Goal: Information Seeking & Learning: Check status

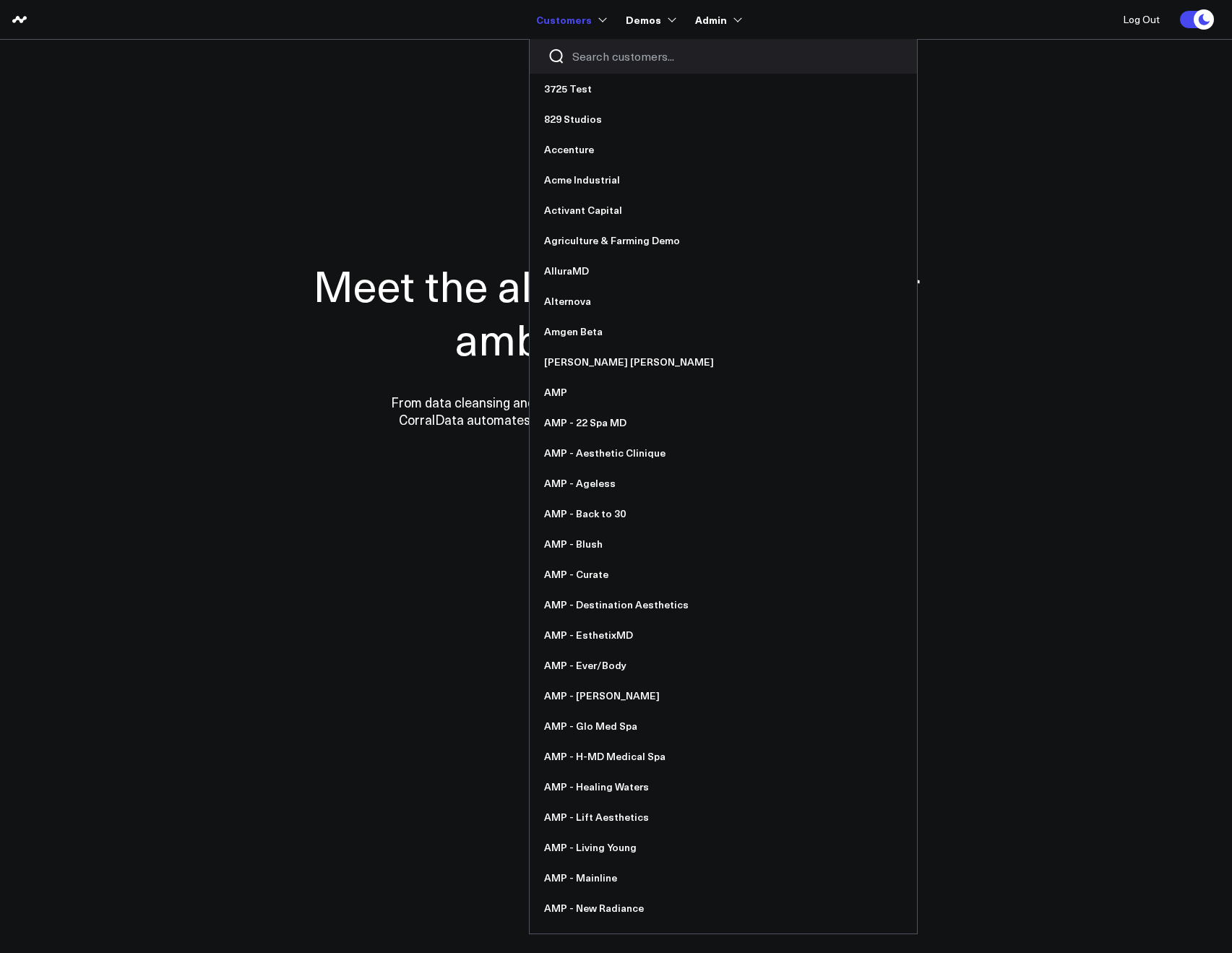
click at [587, 58] on input "Search customers input" at bounding box center [735, 56] width 326 height 16
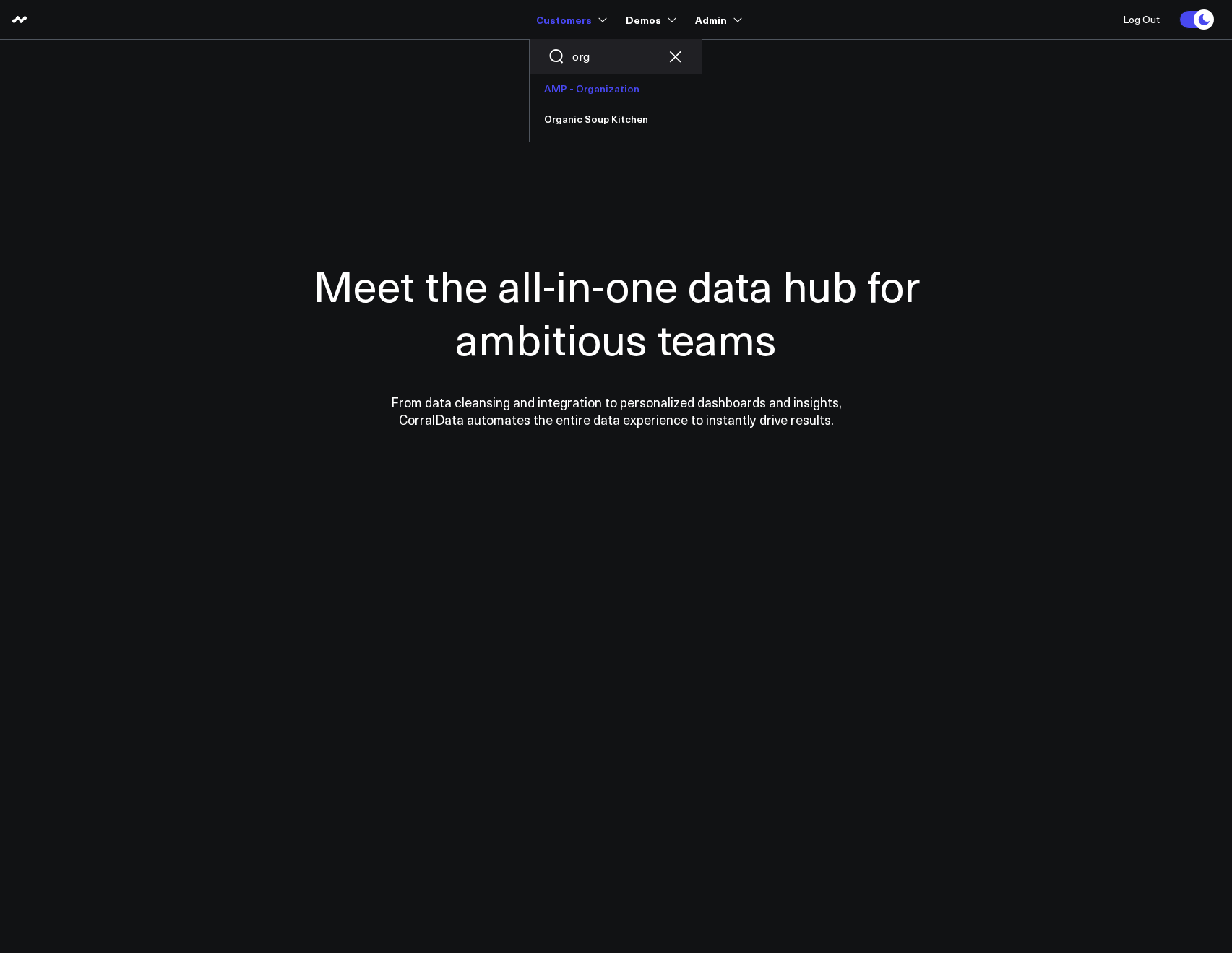
drag, startPoint x: 582, startPoint y: 86, endPoint x: 586, endPoint y: 76, distance: 10.8
click at [593, 61] on input "org" at bounding box center [615, 56] width 86 height 16
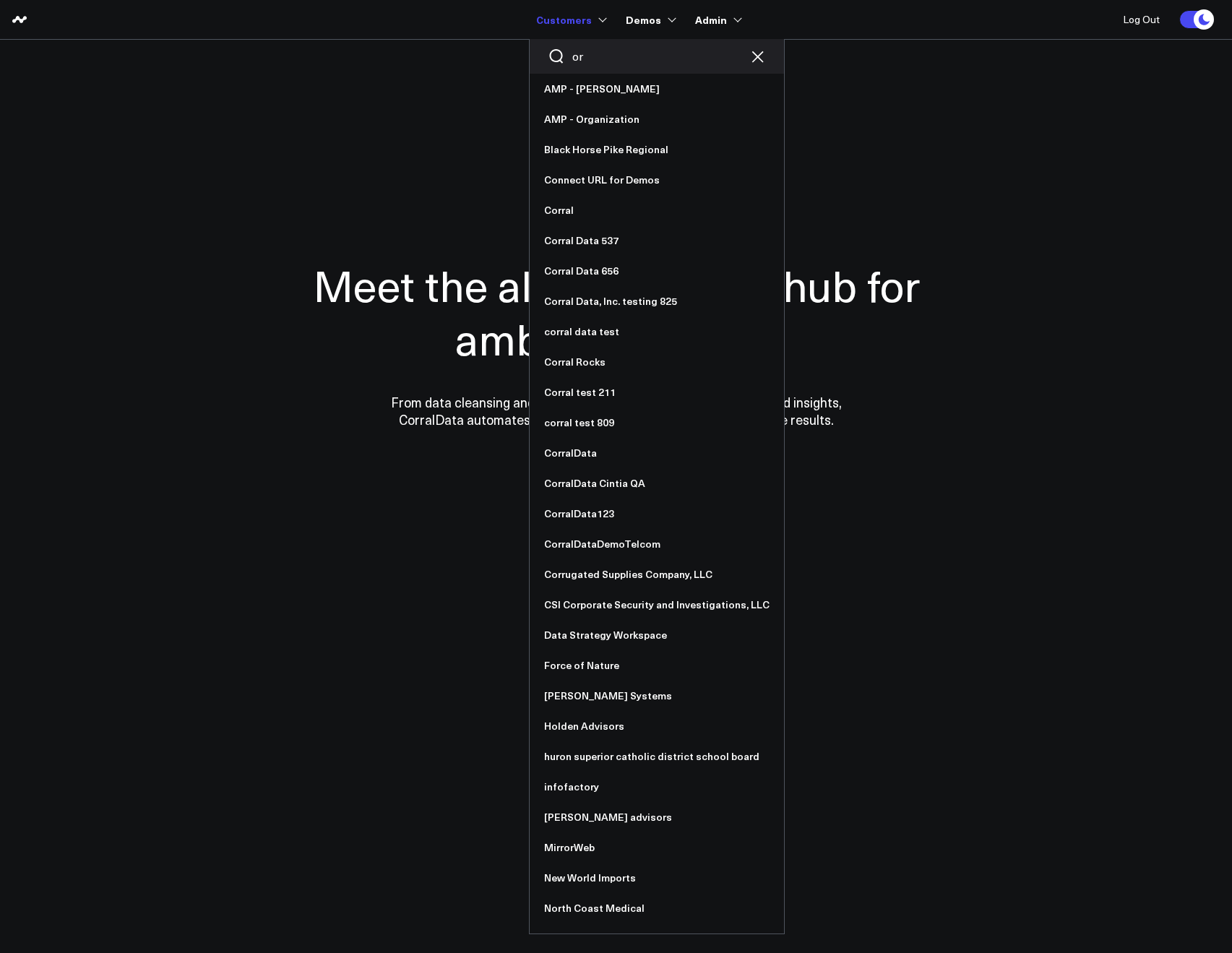
type input "o"
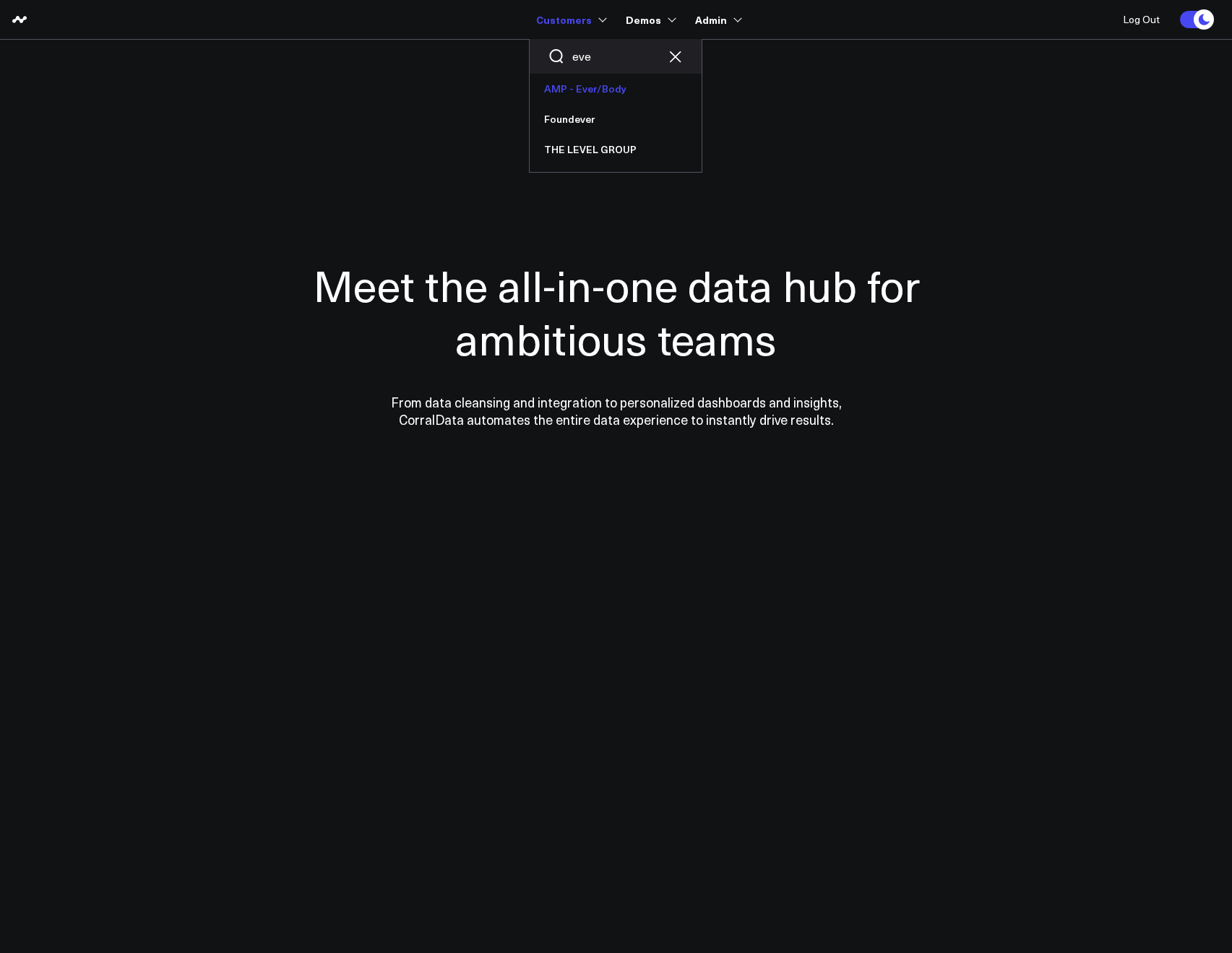
type input "eve"
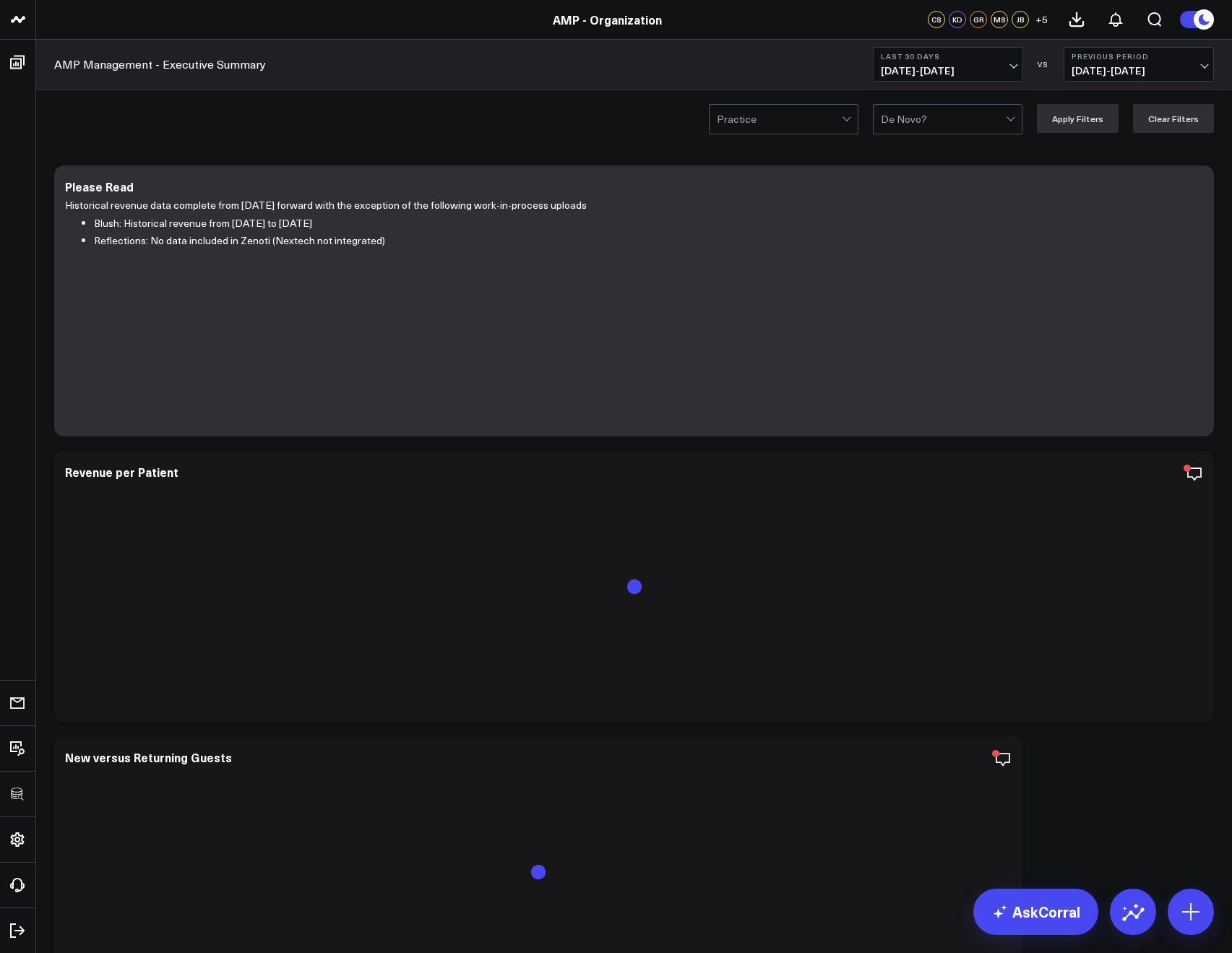
click at [903, 78] on button "Last 30 Days [DATE] - [DATE]" at bounding box center [948, 64] width 150 height 35
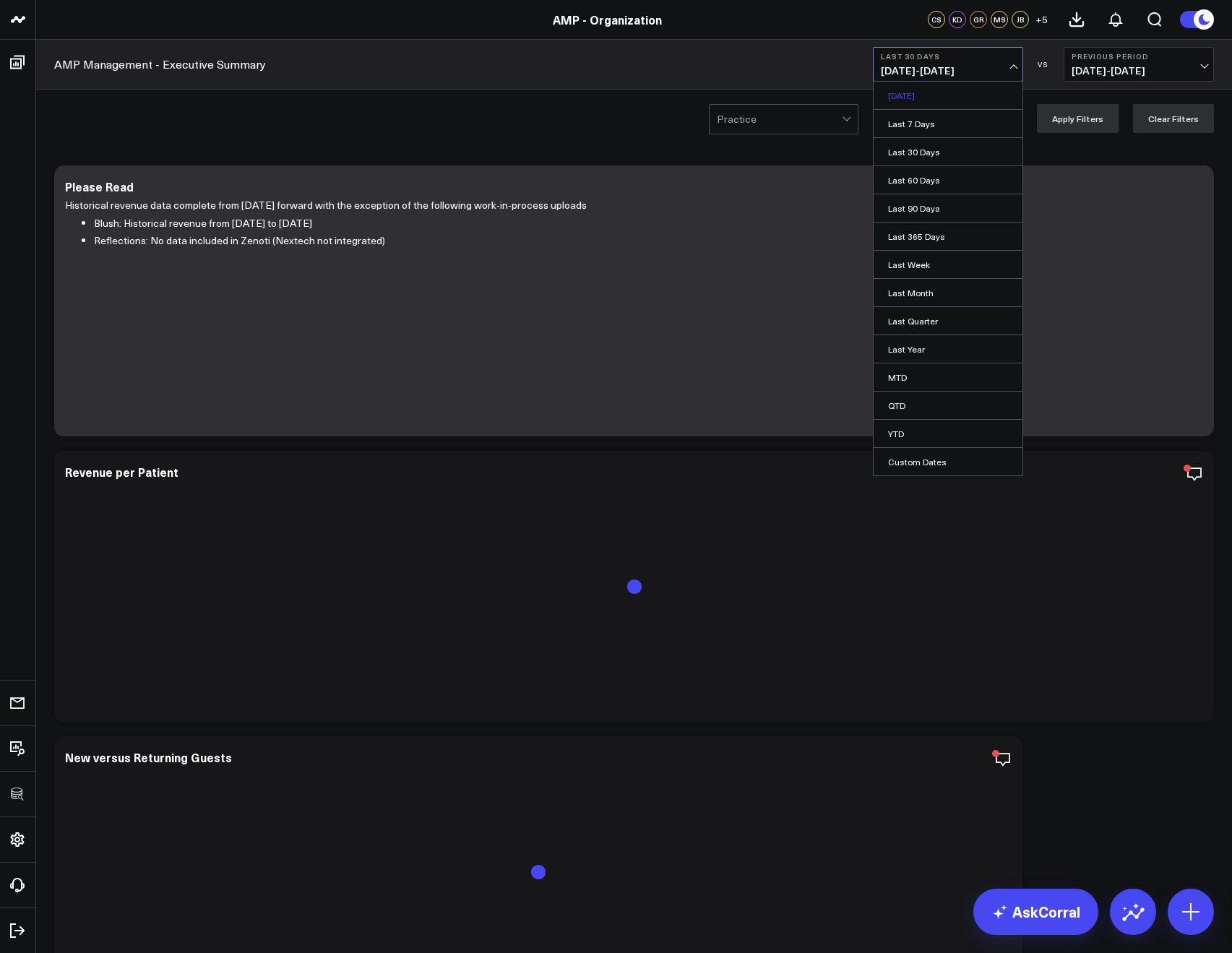
click at [917, 99] on link "Yesterday" at bounding box center [948, 96] width 149 height 27
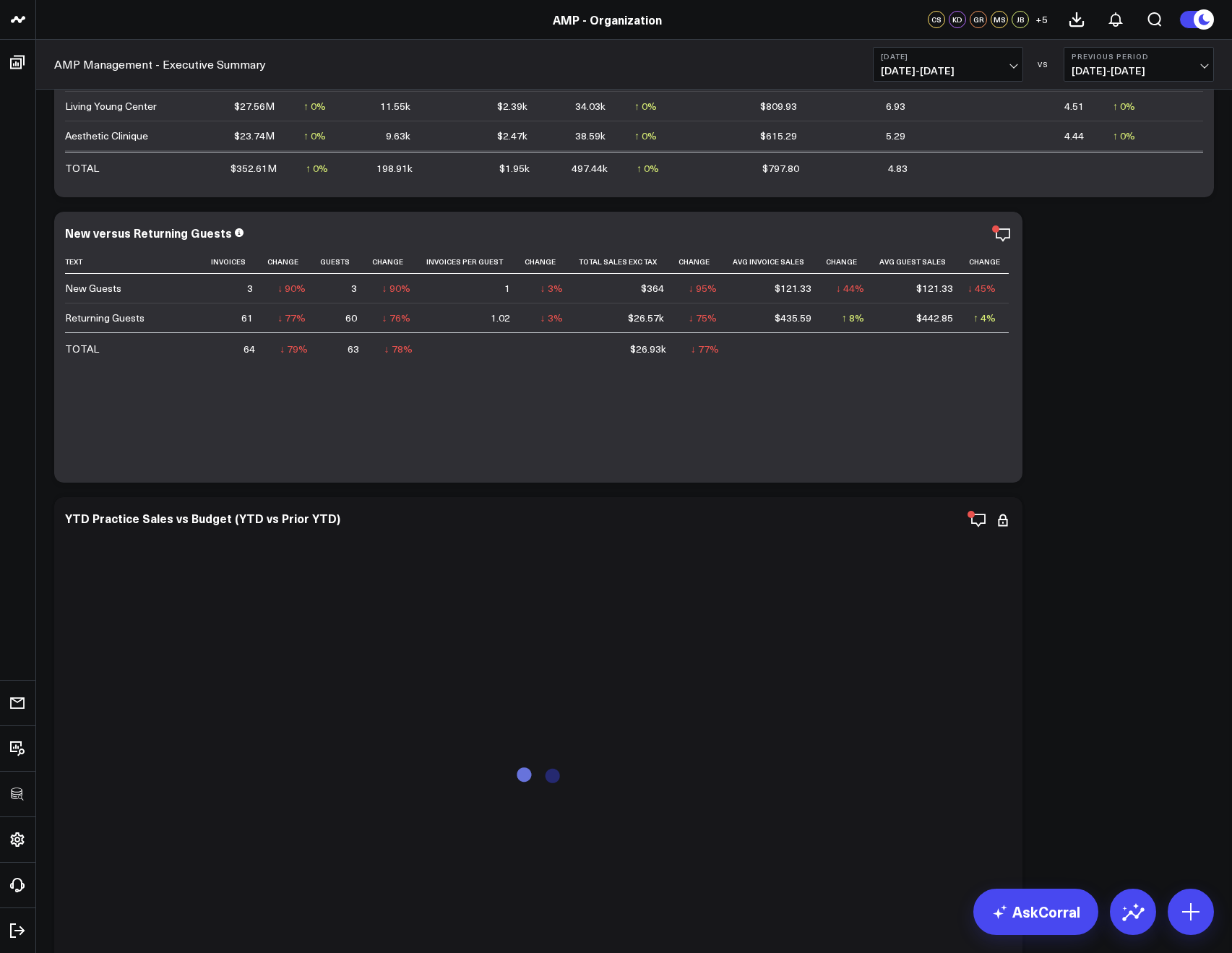
scroll to position [712, 0]
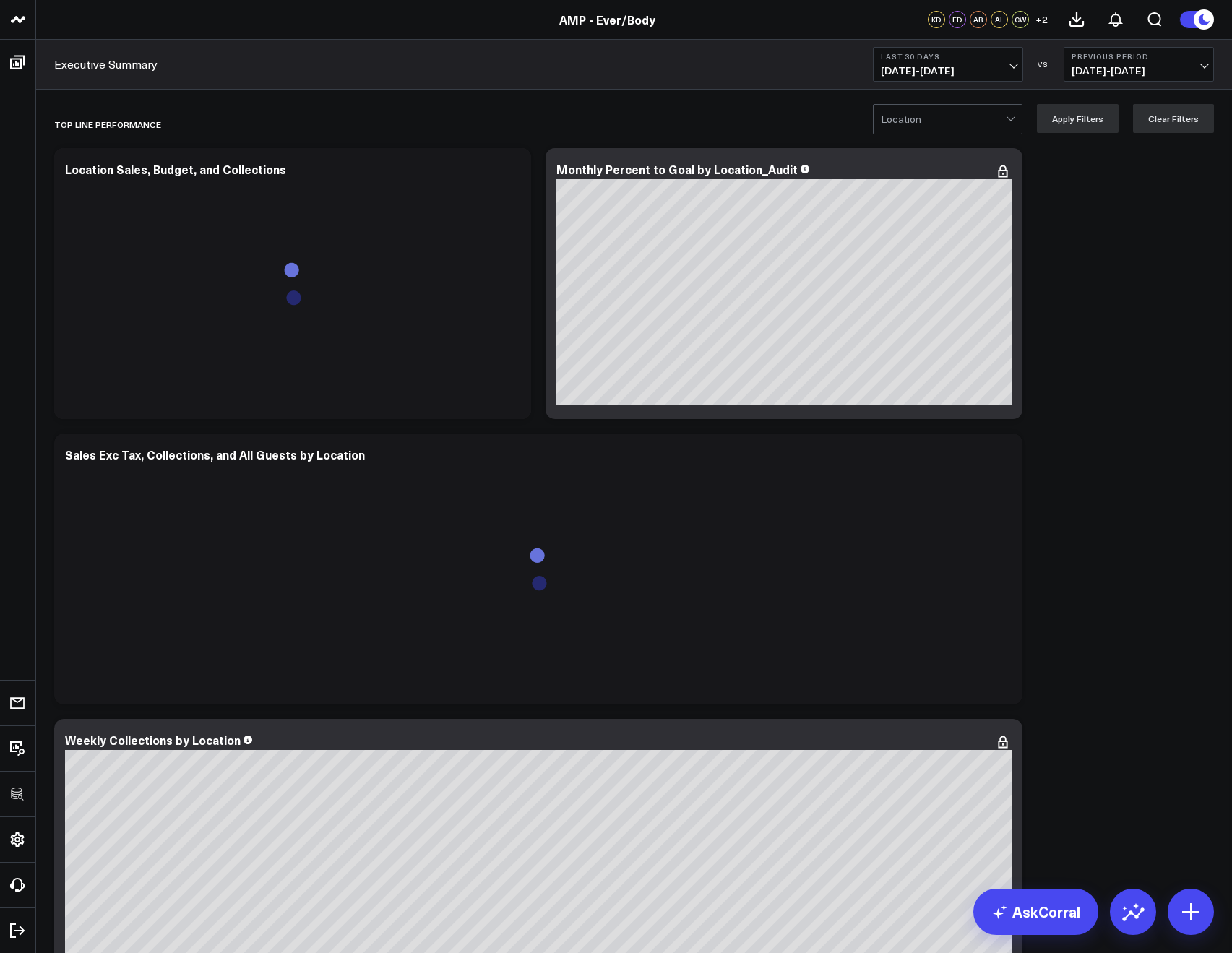
click at [921, 65] on span "08/23/25 - 09/21/25" at bounding box center [948, 71] width 134 height 11
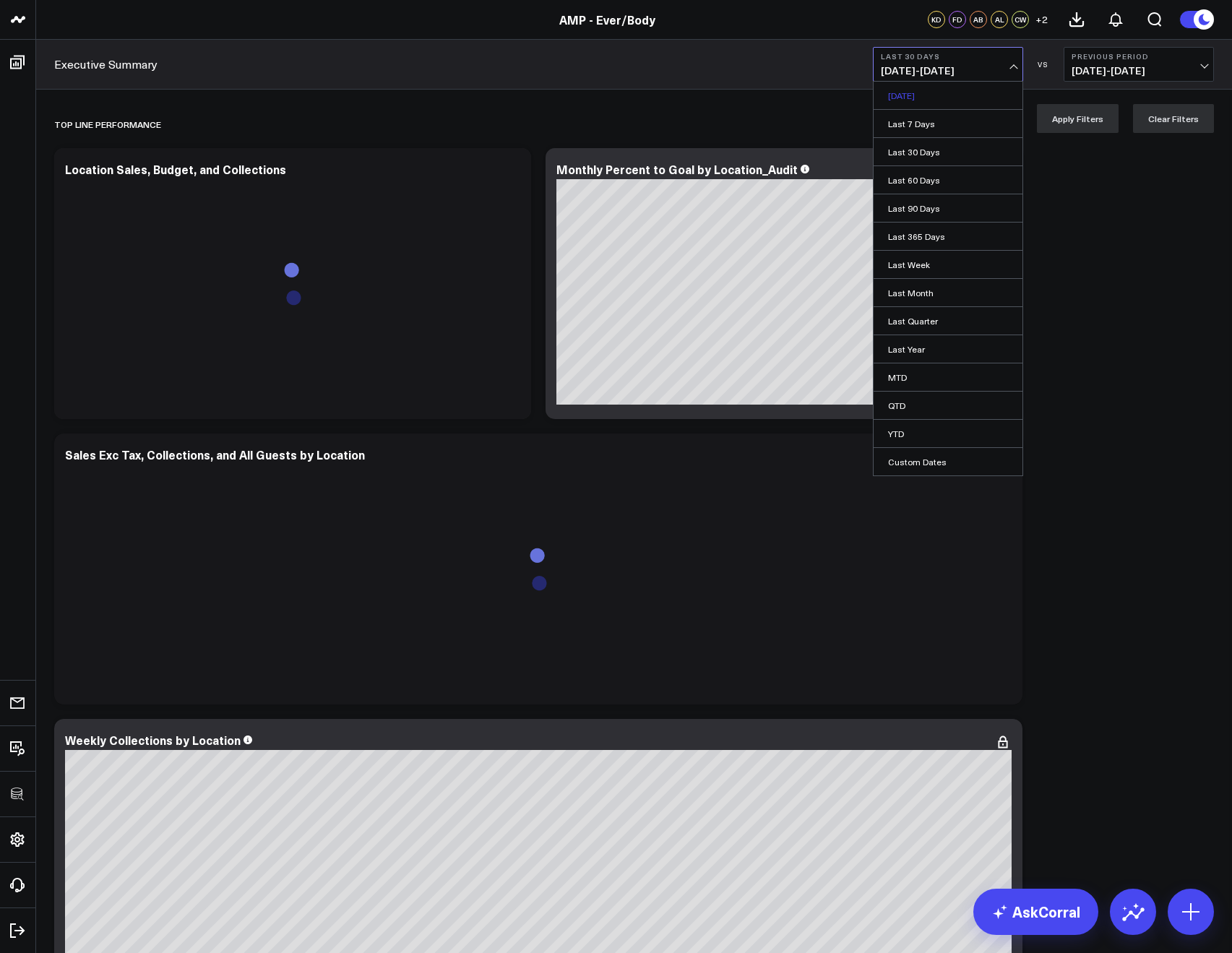
click at [921, 87] on link "Yesterday" at bounding box center [948, 96] width 149 height 27
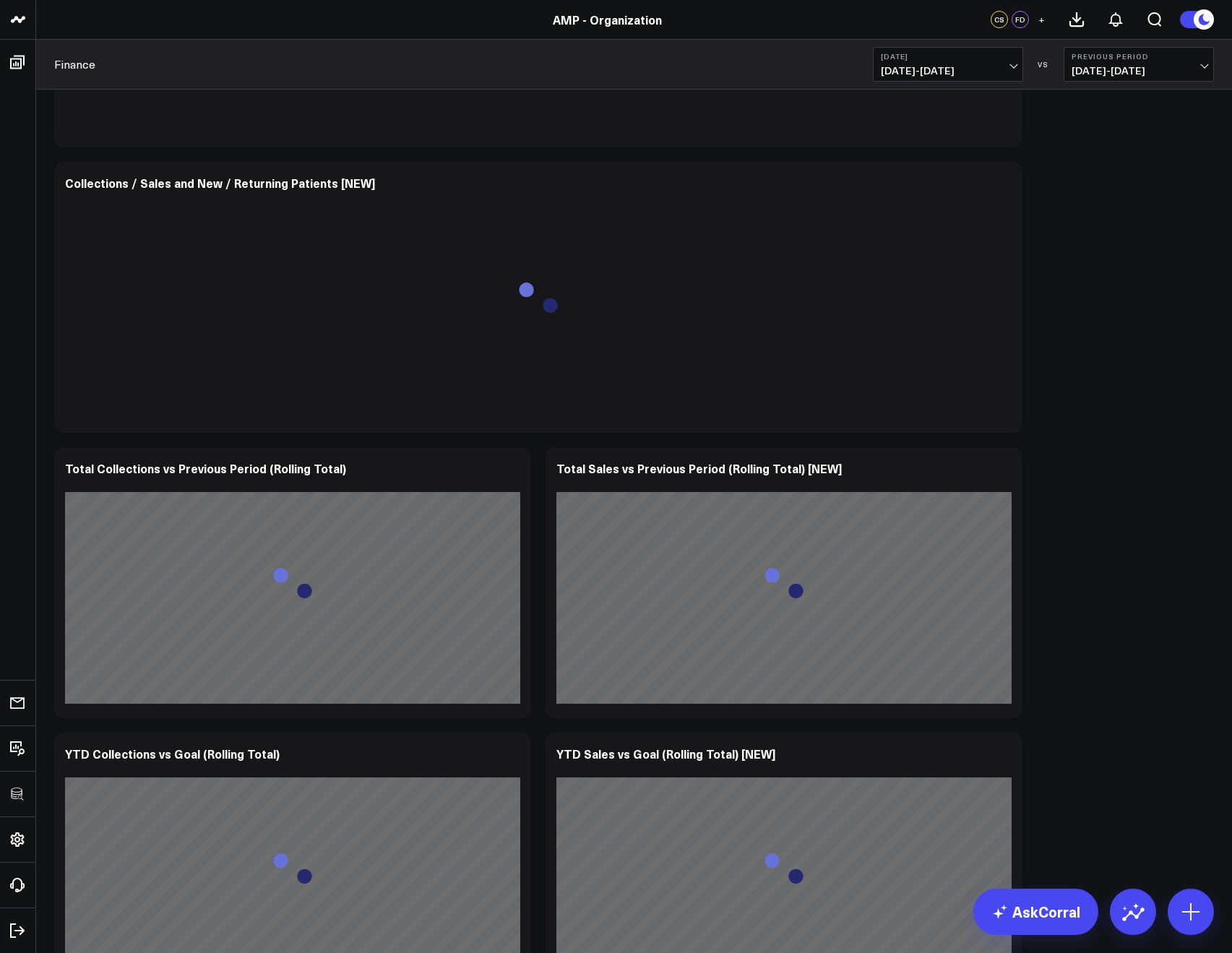
scroll to position [1785, 0]
